Goal: Information Seeking & Learning: Learn about a topic

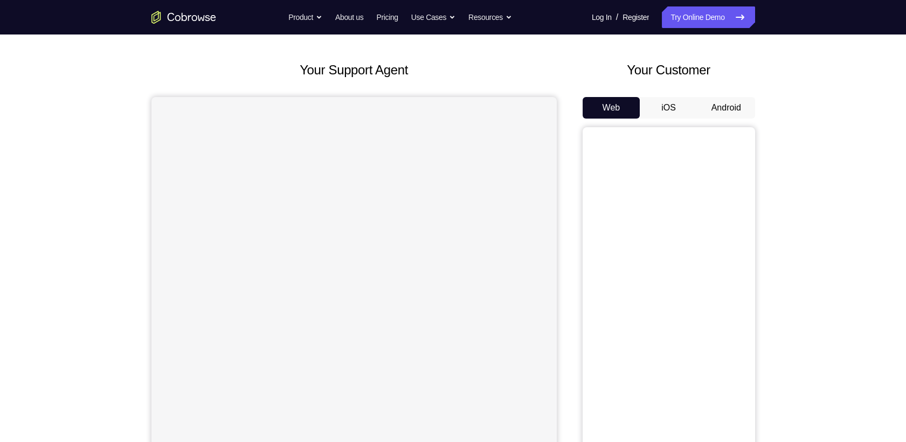
scroll to position [40, 0]
click at [717, 100] on button "Android" at bounding box center [726, 111] width 58 height 22
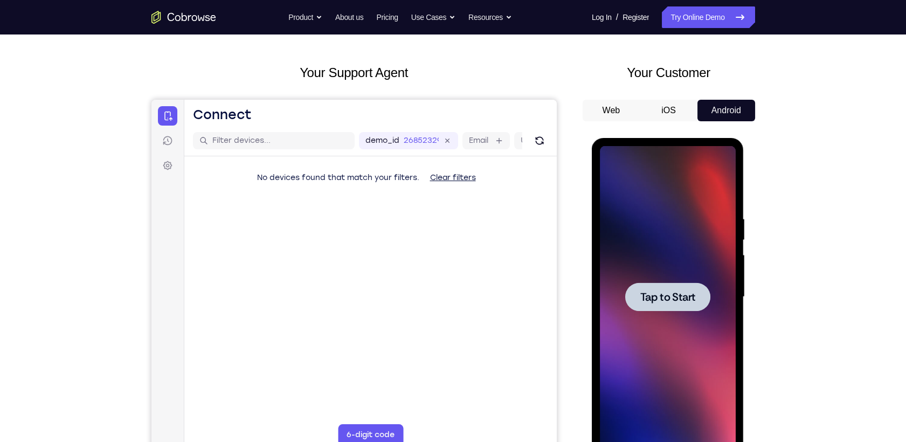
scroll to position [0, 0]
click at [653, 323] on div at bounding box center [668, 297] width 136 height 302
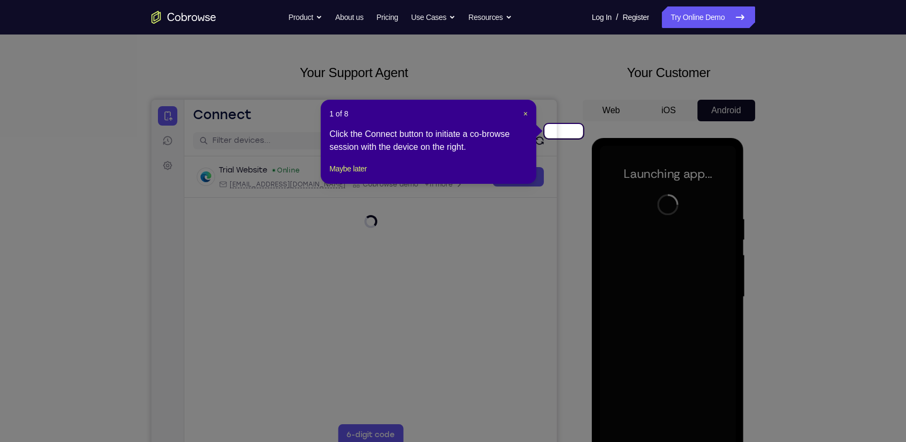
click at [524, 110] on header "1 of 8 ×" at bounding box center [428, 113] width 198 height 11
click at [526, 109] on span "×" at bounding box center [525, 113] width 4 height 9
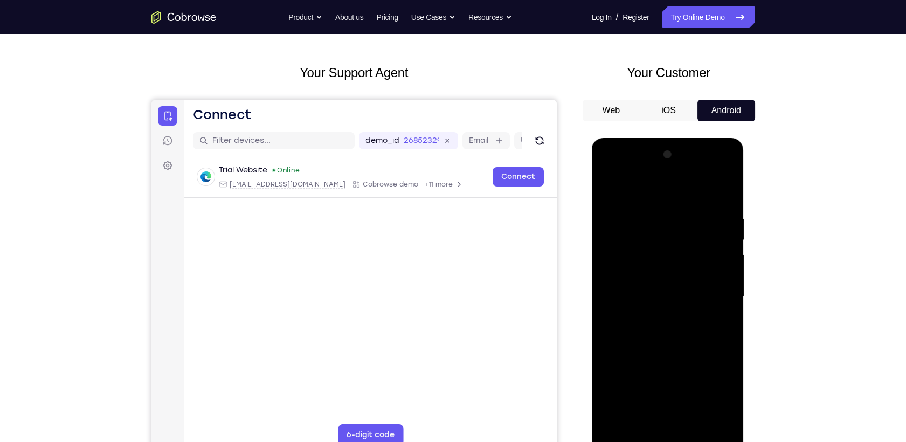
click at [668, 441] on div at bounding box center [668, 297] width 136 height 302
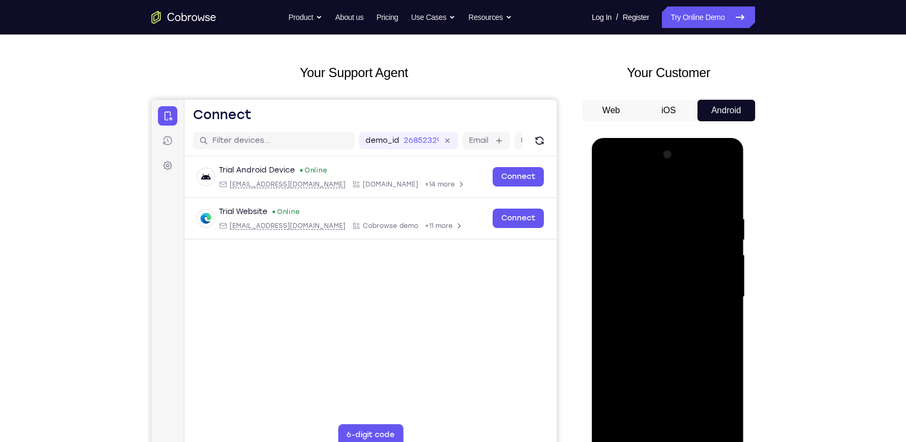
click at [724, 388] on div at bounding box center [668, 297] width 136 height 302
click at [625, 190] on div at bounding box center [668, 297] width 136 height 302
click at [708, 293] on div at bounding box center [668, 297] width 136 height 302
click at [655, 317] on div at bounding box center [668, 297] width 136 height 302
click at [643, 280] on div at bounding box center [668, 297] width 136 height 302
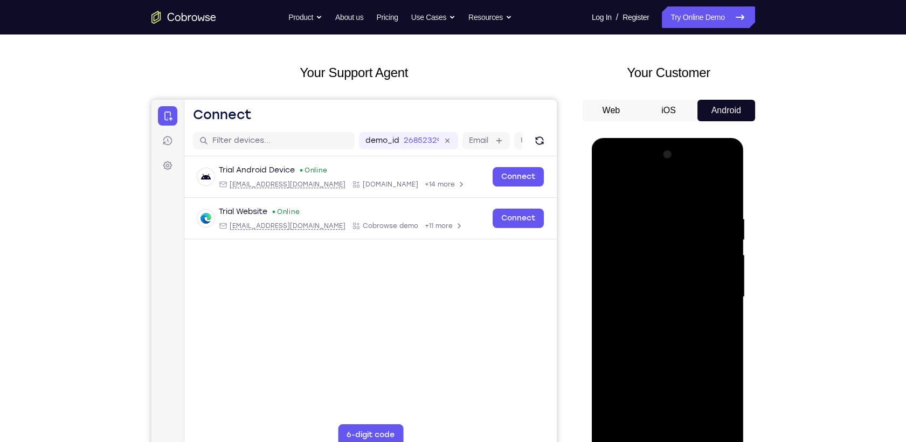
click at [645, 265] on div at bounding box center [668, 297] width 136 height 302
click at [652, 302] on div at bounding box center [668, 297] width 136 height 302
click at [717, 310] on div at bounding box center [668, 297] width 136 height 302
click at [676, 302] on div at bounding box center [668, 297] width 136 height 302
click at [663, 334] on div at bounding box center [668, 297] width 136 height 302
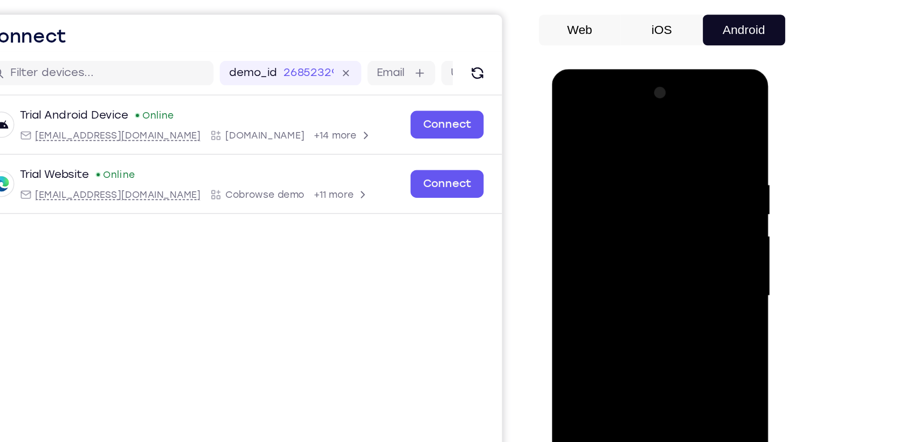
scroll to position [40, 0]
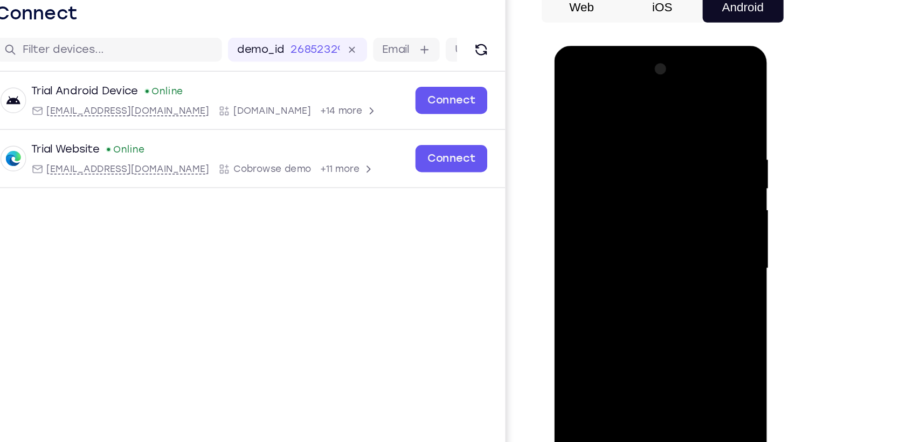
click at [628, 252] on div at bounding box center [630, 204] width 136 height 302
click at [691, 246] on div at bounding box center [630, 204] width 136 height 302
drag, startPoint x: 641, startPoint y: 293, endPoint x: 647, endPoint y: 251, distance: 43.0
click at [647, 251] on div at bounding box center [630, 204] width 136 height 302
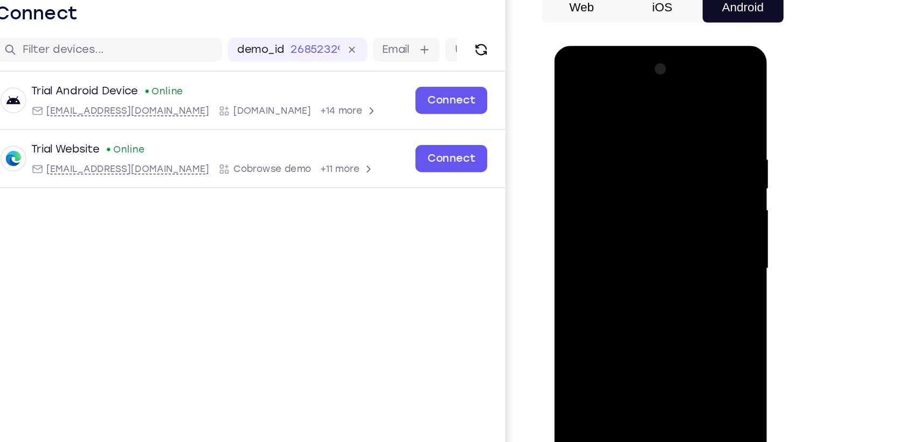
click at [573, 305] on div at bounding box center [630, 204] width 136 height 302
drag, startPoint x: 611, startPoint y: 126, endPoint x: 612, endPoint y: 133, distance: 7.6
click at [612, 133] on div at bounding box center [630, 204] width 136 height 302
drag, startPoint x: 598, startPoint y: 96, endPoint x: 727, endPoint y: 112, distance: 130.2
click at [708, 112] on html "Online web based iOS Simulators and Android Emulators. Run iPhone, iPad, Mobile…" at bounding box center [631, 206] width 154 height 323
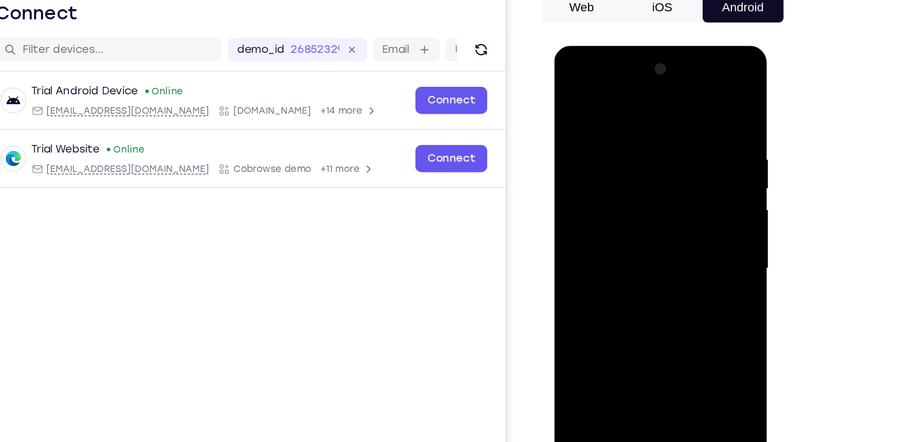
drag, startPoint x: 646, startPoint y: 117, endPoint x: 642, endPoint y: 173, distance: 56.2
click at [642, 173] on div at bounding box center [630, 204] width 136 height 302
click at [621, 117] on div at bounding box center [630, 204] width 136 height 302
click at [685, 97] on div at bounding box center [630, 204] width 136 height 302
click at [658, 329] on div at bounding box center [630, 204] width 136 height 302
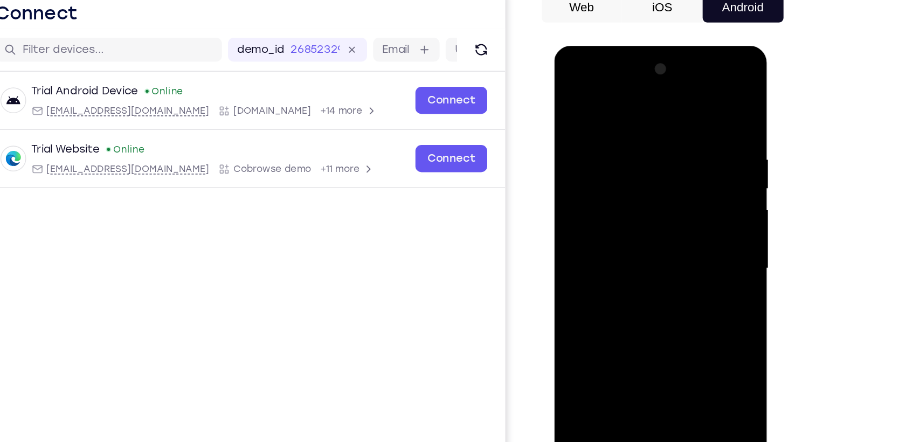
click at [653, 258] on div at bounding box center [630, 204] width 136 height 302
click at [690, 145] on div at bounding box center [630, 204] width 136 height 302
click at [690, 144] on div at bounding box center [630, 204] width 136 height 302
click at [690, 147] on div at bounding box center [630, 204] width 136 height 302
click at [688, 147] on div at bounding box center [630, 204] width 136 height 302
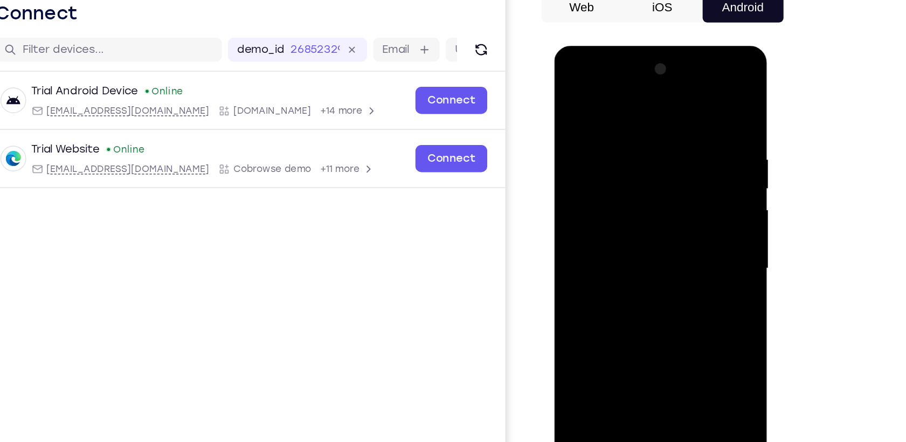
click at [688, 147] on div at bounding box center [630, 204] width 136 height 302
click at [565, 148] on div at bounding box center [630, 204] width 136 height 302
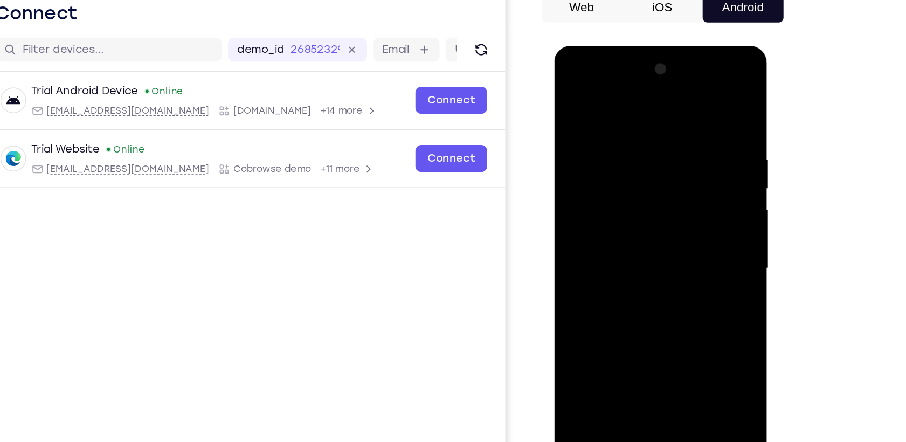
click at [565, 148] on div at bounding box center [630, 204] width 136 height 302
click at [577, 94] on div at bounding box center [630, 204] width 136 height 302
drag, startPoint x: 600, startPoint y: 318, endPoint x: 631, endPoint y: 162, distance: 159.4
click at [631, 162] on div at bounding box center [630, 204] width 136 height 302
drag, startPoint x: 636, startPoint y: 258, endPoint x: 643, endPoint y: 137, distance: 120.9
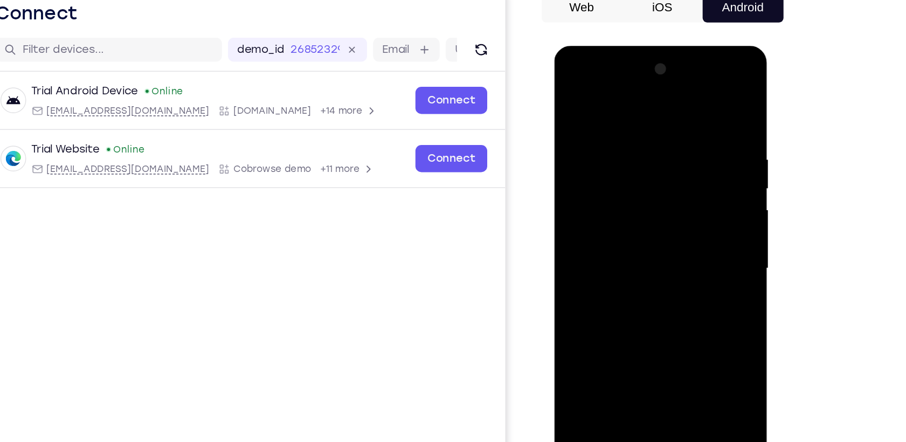
click at [643, 137] on div at bounding box center [630, 204] width 136 height 302
drag, startPoint x: 620, startPoint y: 288, endPoint x: 642, endPoint y: 140, distance: 149.9
click at [642, 140] on div at bounding box center [630, 204] width 136 height 302
drag, startPoint x: 621, startPoint y: 285, endPoint x: 645, endPoint y: 136, distance: 151.1
click at [645, 136] on div at bounding box center [630, 204] width 136 height 302
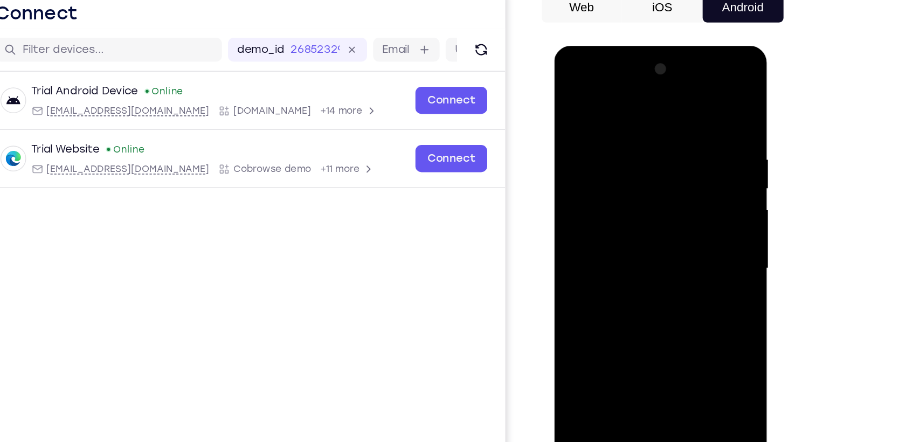
drag, startPoint x: 614, startPoint y: 264, endPoint x: 637, endPoint y: 122, distance: 144.1
click at [637, 122] on div at bounding box center [630, 204] width 136 height 302
drag, startPoint x: 621, startPoint y: 266, endPoint x: 649, endPoint y: 115, distance: 152.8
click at [649, 115] on div at bounding box center [630, 204] width 136 height 302
drag, startPoint x: 624, startPoint y: 235, endPoint x: 650, endPoint y: 120, distance: 118.8
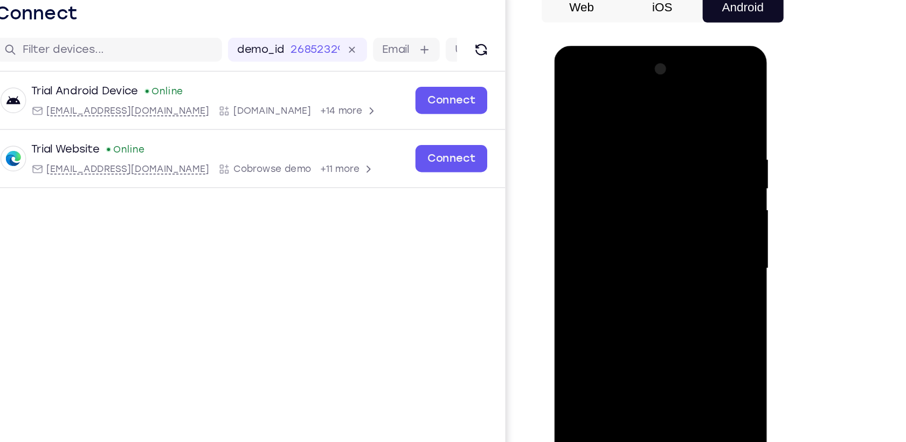
click at [650, 120] on div at bounding box center [630, 204] width 136 height 302
drag, startPoint x: 620, startPoint y: 266, endPoint x: 653, endPoint y: 137, distance: 133.0
click at [653, 137] on div at bounding box center [630, 204] width 136 height 302
drag, startPoint x: 621, startPoint y: 269, endPoint x: 647, endPoint y: 152, distance: 120.3
click at [647, 152] on div at bounding box center [630, 204] width 136 height 302
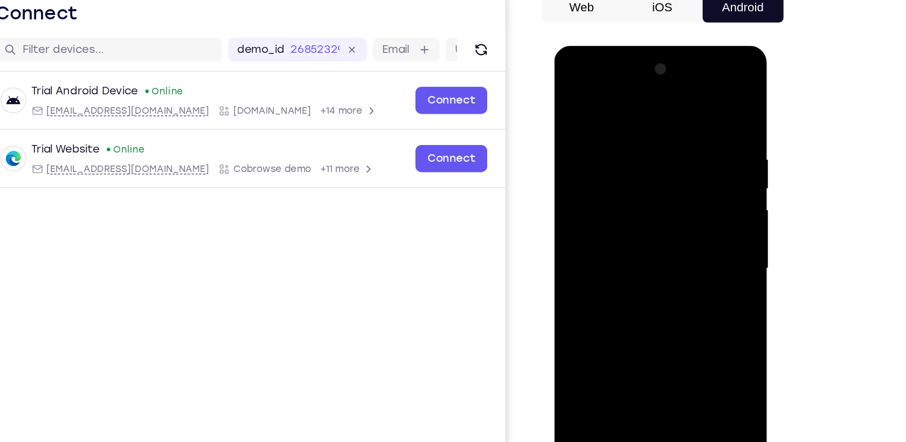
drag, startPoint x: 641, startPoint y: 276, endPoint x: 665, endPoint y: 123, distance: 155.5
click at [665, 123] on div at bounding box center [630, 204] width 136 height 302
drag, startPoint x: 643, startPoint y: 272, endPoint x: 663, endPoint y: 149, distance: 124.4
click at [663, 149] on div at bounding box center [630, 204] width 136 height 302
drag, startPoint x: 632, startPoint y: 269, endPoint x: 659, endPoint y: 146, distance: 125.8
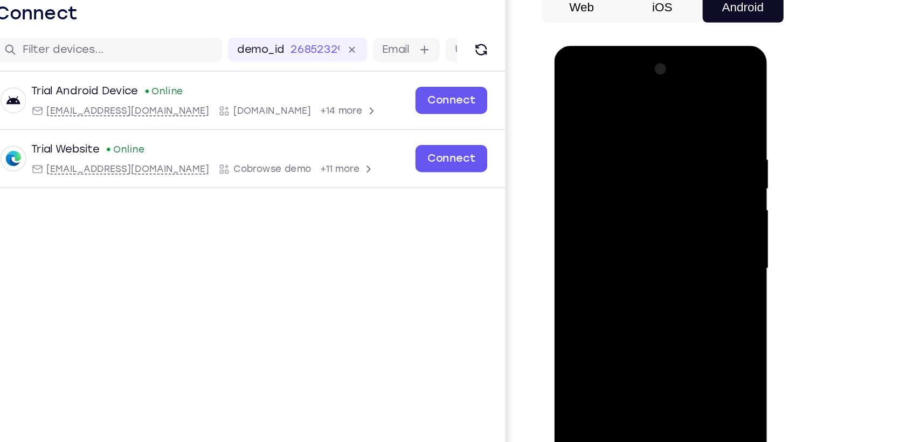
click at [659, 146] on div at bounding box center [630, 204] width 136 height 302
drag, startPoint x: 639, startPoint y: 288, endPoint x: 665, endPoint y: 150, distance: 140.4
click at [665, 150] on div at bounding box center [630, 204] width 136 height 302
drag, startPoint x: 630, startPoint y: 281, endPoint x: 653, endPoint y: 172, distance: 110.6
click at [653, 172] on div at bounding box center [630, 204] width 136 height 302
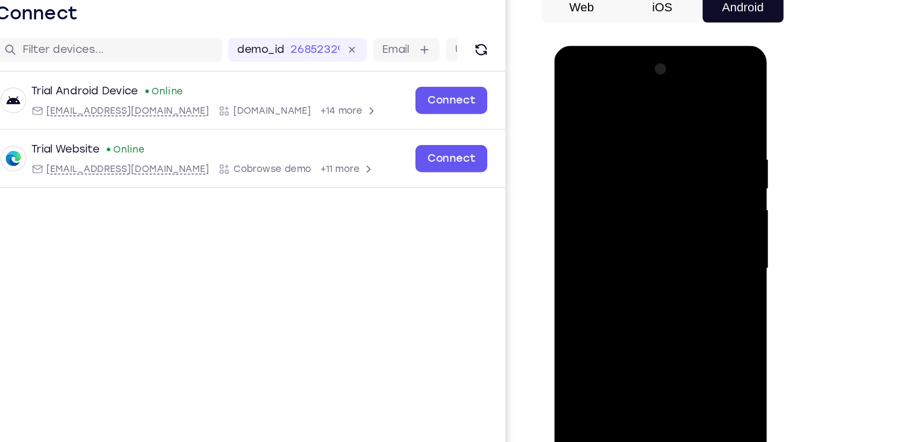
click at [578, 332] on div at bounding box center [630, 204] width 136 height 302
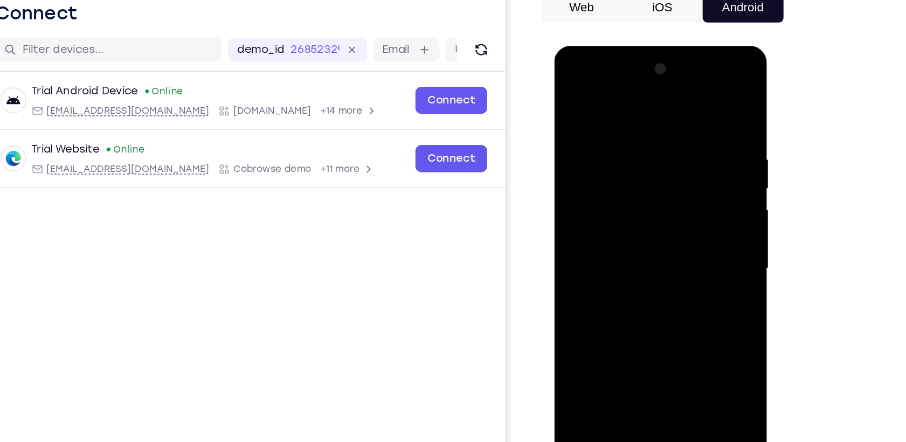
drag, startPoint x: 634, startPoint y: 103, endPoint x: 629, endPoint y: 243, distance: 139.6
click at [629, 243] on div at bounding box center [630, 204] width 136 height 302
drag, startPoint x: 633, startPoint y: 97, endPoint x: 629, endPoint y: 242, distance: 145.5
click at [629, 242] on div at bounding box center [630, 204] width 136 height 302
drag, startPoint x: 635, startPoint y: 145, endPoint x: 644, endPoint y: 301, distance: 156.6
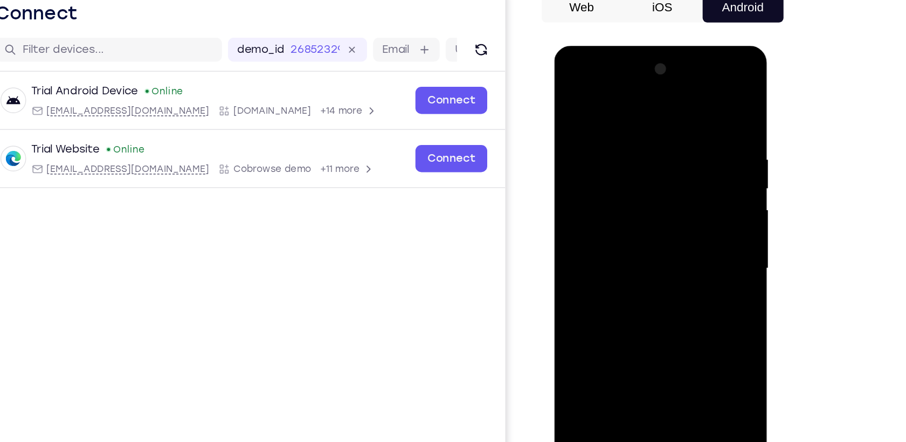
click at [644, 301] on div at bounding box center [630, 204] width 136 height 302
click at [617, 122] on div at bounding box center [630, 204] width 136 height 302
click at [689, 145] on div at bounding box center [630, 204] width 136 height 302
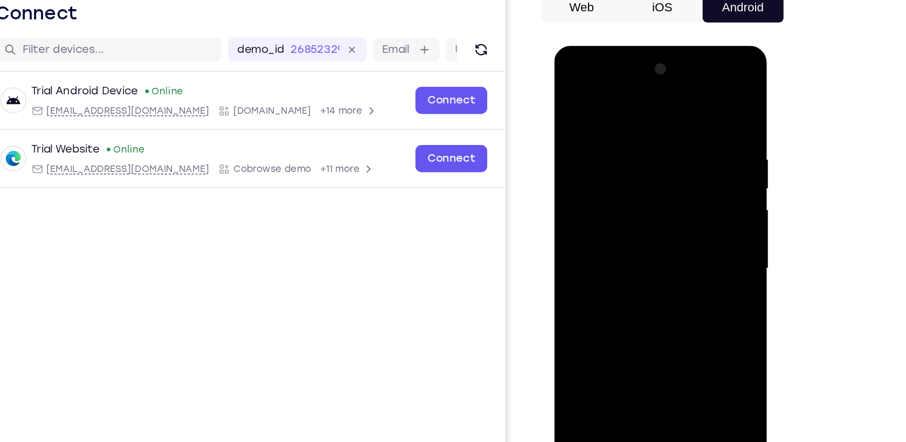
click at [689, 145] on div at bounding box center [630, 204] width 136 height 302
click at [688, 99] on div at bounding box center [630, 204] width 136 height 302
drag, startPoint x: 679, startPoint y: 119, endPoint x: 627, endPoint y: 127, distance: 52.8
click at [627, 127] on div at bounding box center [630, 204] width 136 height 302
drag, startPoint x: 686, startPoint y: 124, endPoint x: 633, endPoint y: 123, distance: 52.8
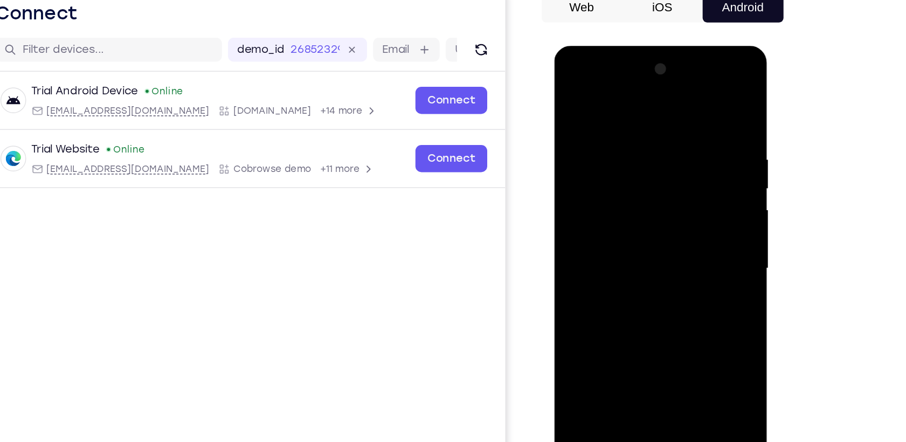
click at [633, 123] on div at bounding box center [630, 204] width 136 height 302
drag, startPoint x: 643, startPoint y: 124, endPoint x: 597, endPoint y: 121, distance: 45.9
click at [597, 121] on div at bounding box center [630, 204] width 136 height 302
drag, startPoint x: 680, startPoint y: 123, endPoint x: 625, endPoint y: 124, distance: 55.5
click at [609, 124] on div at bounding box center [630, 204] width 136 height 302
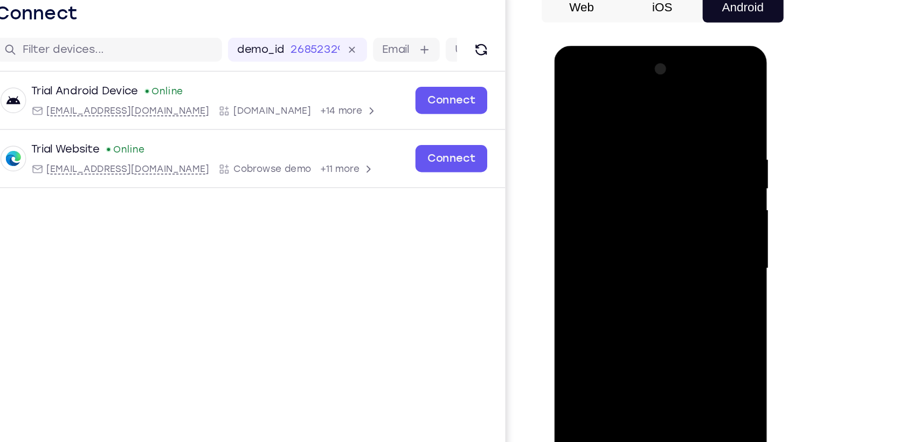
click at [686, 338] on div at bounding box center [630, 204] width 136 height 302
click at [599, 329] on div at bounding box center [630, 204] width 136 height 302
click at [617, 100] on div at bounding box center [630, 204] width 136 height 302
click at [599, 170] on div at bounding box center [630, 204] width 136 height 302
click at [573, 92] on div at bounding box center [630, 204] width 136 height 302
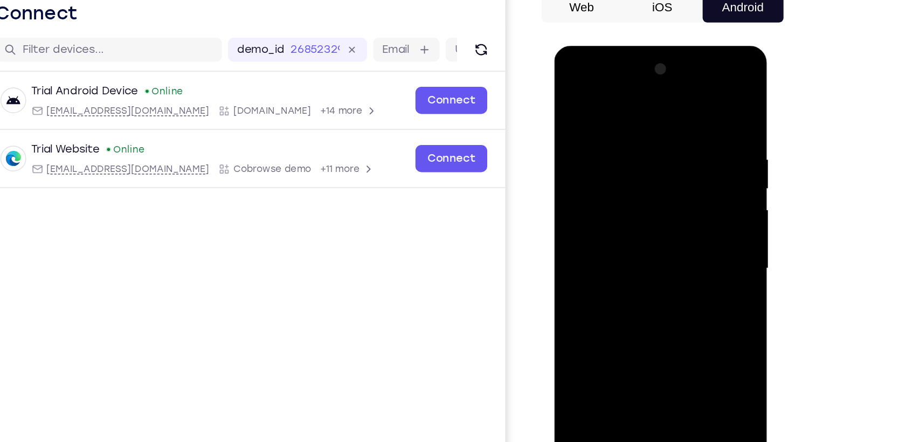
click at [686, 94] on div at bounding box center [630, 204] width 136 height 302
click at [580, 335] on div at bounding box center [630, 204] width 136 height 302
drag, startPoint x: 632, startPoint y: 105, endPoint x: 625, endPoint y: 276, distance: 171.5
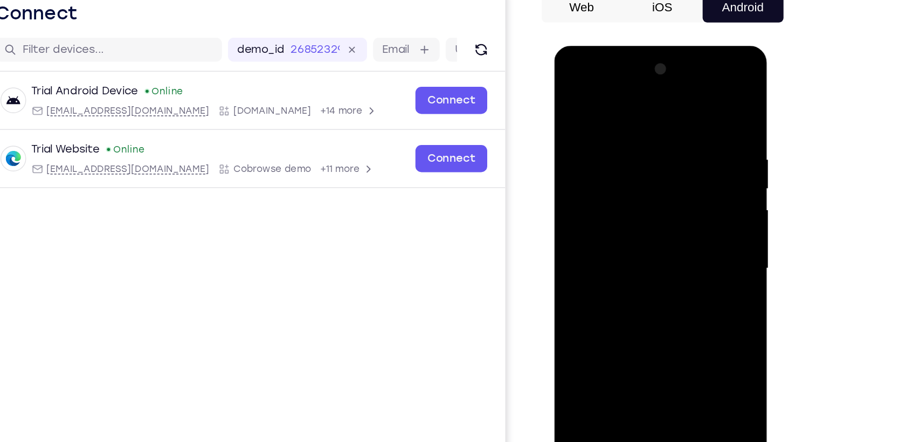
click at [625, 276] on div at bounding box center [630, 204] width 136 height 302
click at [620, 126] on div at bounding box center [630, 204] width 136 height 302
click at [684, 101] on div at bounding box center [630, 204] width 136 height 302
click at [653, 120] on div at bounding box center [630, 204] width 136 height 302
click at [683, 99] on div at bounding box center [630, 204] width 136 height 302
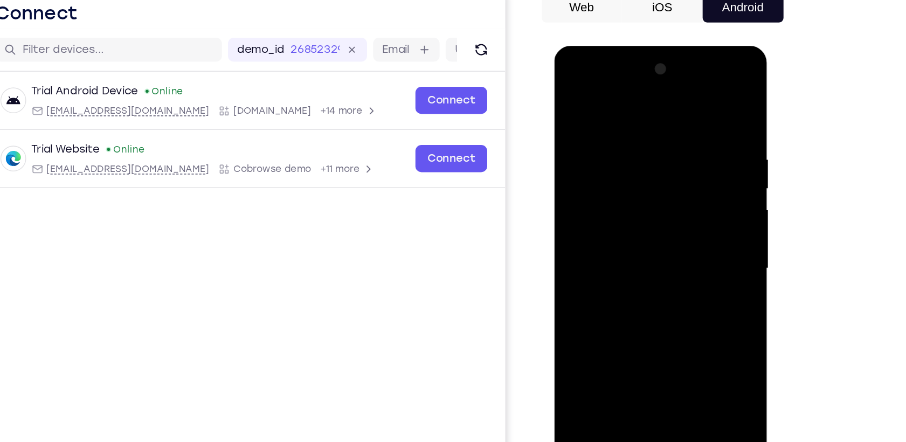
drag, startPoint x: 627, startPoint y: 314, endPoint x: 654, endPoint y: 163, distance: 152.7
click at [654, 163] on div at bounding box center [630, 204] width 136 height 302
drag, startPoint x: 620, startPoint y: 294, endPoint x: 666, endPoint y: 165, distance: 136.2
click at [666, 165] on div at bounding box center [630, 204] width 136 height 302
drag, startPoint x: 630, startPoint y: 302, endPoint x: 669, endPoint y: 150, distance: 156.3
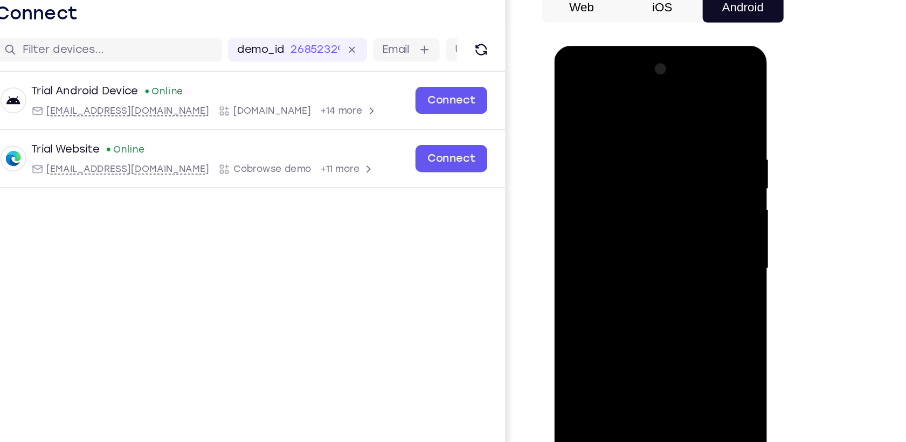
click at [669, 150] on div at bounding box center [630, 204] width 136 height 302
drag, startPoint x: 622, startPoint y: 306, endPoint x: 669, endPoint y: 154, distance: 158.5
click at [669, 154] on div at bounding box center [630, 204] width 136 height 302
drag, startPoint x: 637, startPoint y: 274, endPoint x: 685, endPoint y: 110, distance: 170.2
click at [685, 110] on div at bounding box center [630, 204] width 136 height 302
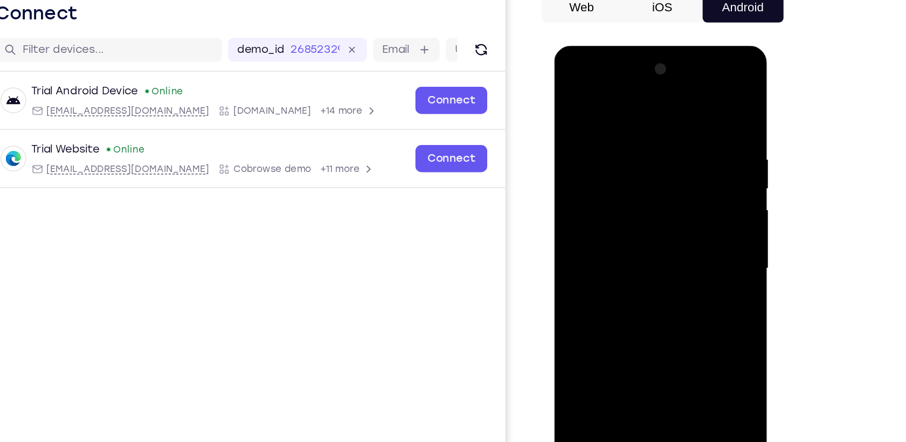
drag, startPoint x: 640, startPoint y: 255, endPoint x: 684, endPoint y: 115, distance: 146.7
click at [684, 115] on div at bounding box center [630, 204] width 136 height 302
drag, startPoint x: 626, startPoint y: 285, endPoint x: 654, endPoint y: 157, distance: 130.2
click at [654, 157] on div at bounding box center [630, 204] width 136 height 302
drag, startPoint x: 639, startPoint y: 208, endPoint x: 660, endPoint y: 134, distance: 76.8
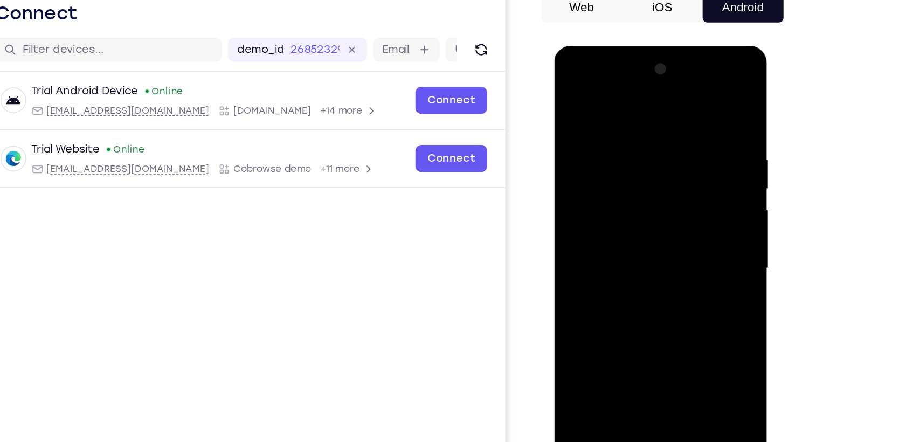
click at [660, 134] on div at bounding box center [630, 204] width 136 height 302
click at [692, 132] on div at bounding box center [630, 204] width 136 height 302
click at [692, 134] on div at bounding box center [630, 204] width 136 height 302
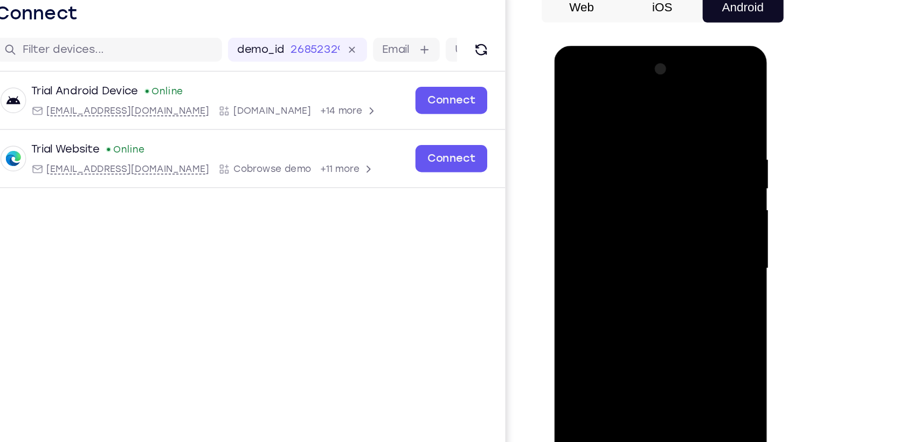
click at [692, 134] on div at bounding box center [630, 204] width 136 height 302
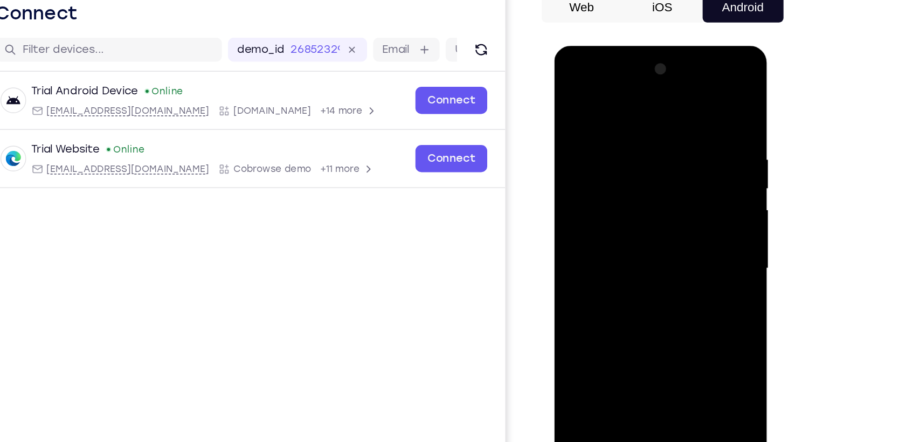
click at [692, 134] on div at bounding box center [630, 204] width 136 height 302
